Goal: Task Accomplishment & Management: Manage account settings

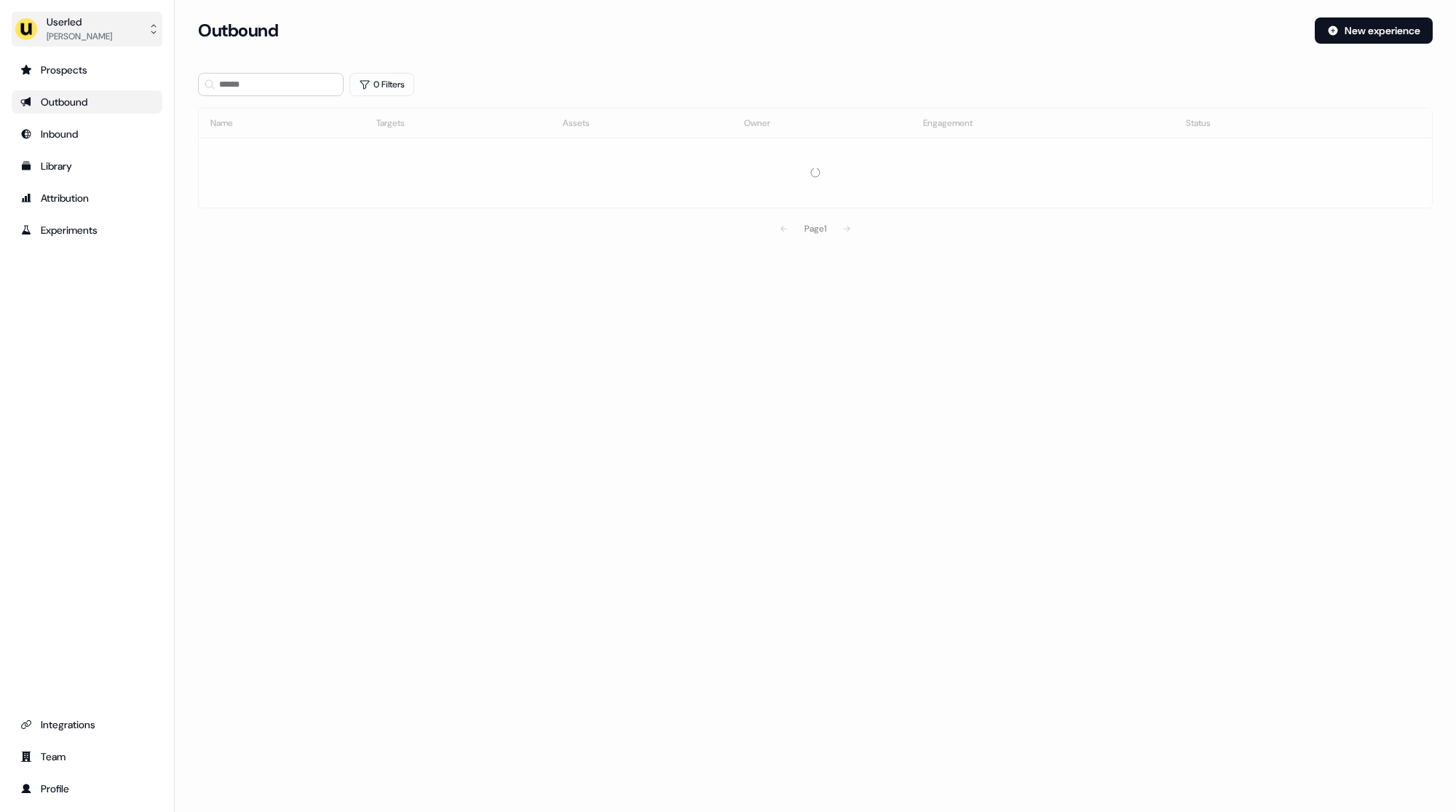
click at [106, 44] on button "Userled [PERSON_NAME]" at bounding box center [87, 29] width 151 height 35
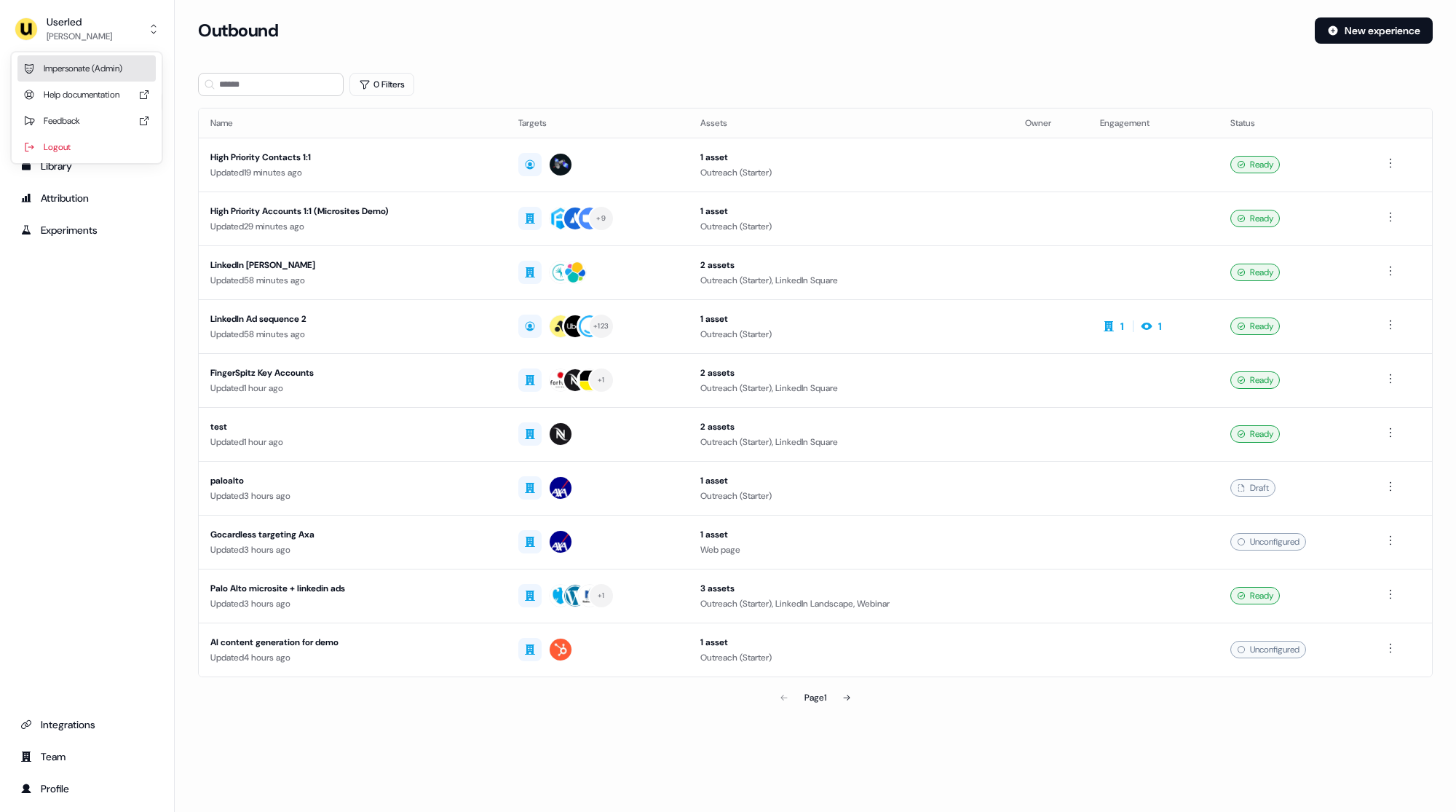
click at [91, 62] on div "Impersonate (Admin)" at bounding box center [87, 69] width 138 height 27
